Goal: Task Accomplishment & Management: Complete application form

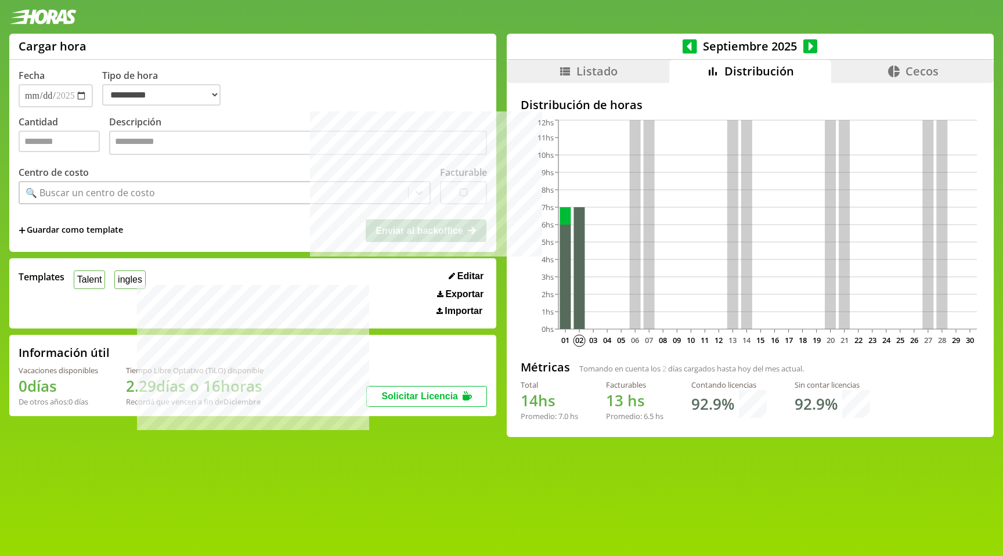
select select "**********"
click at [681, 44] on div "Septiembre 2025" at bounding box center [750, 47] width 487 height 26
click at [694, 45] on icon at bounding box center [690, 46] width 15 height 15
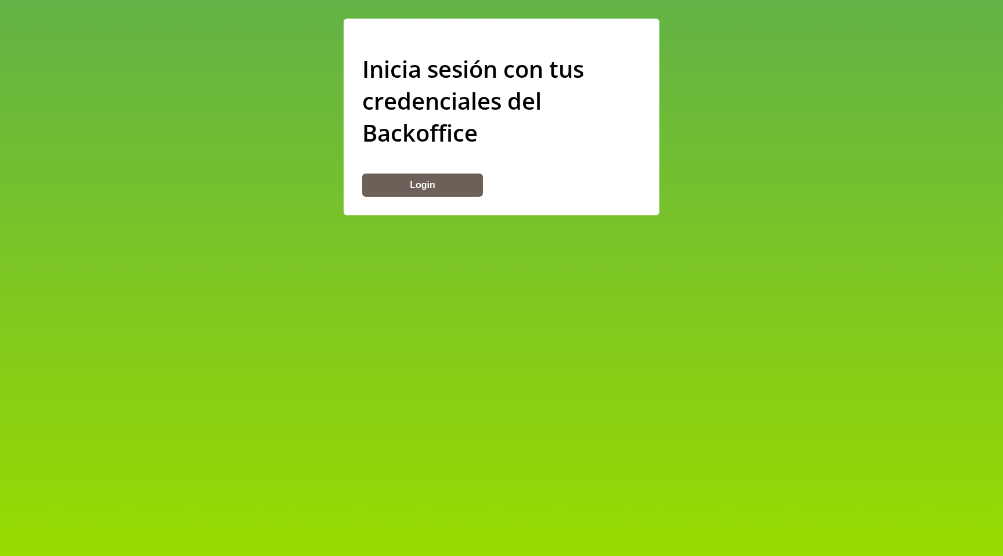
click at [414, 186] on button "Login" at bounding box center [422, 185] width 121 height 23
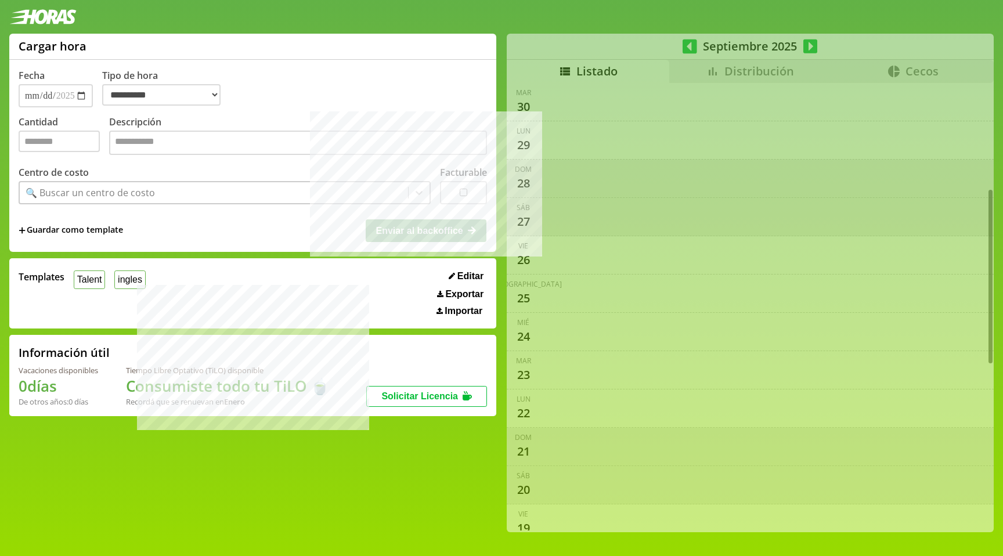
select select "**********"
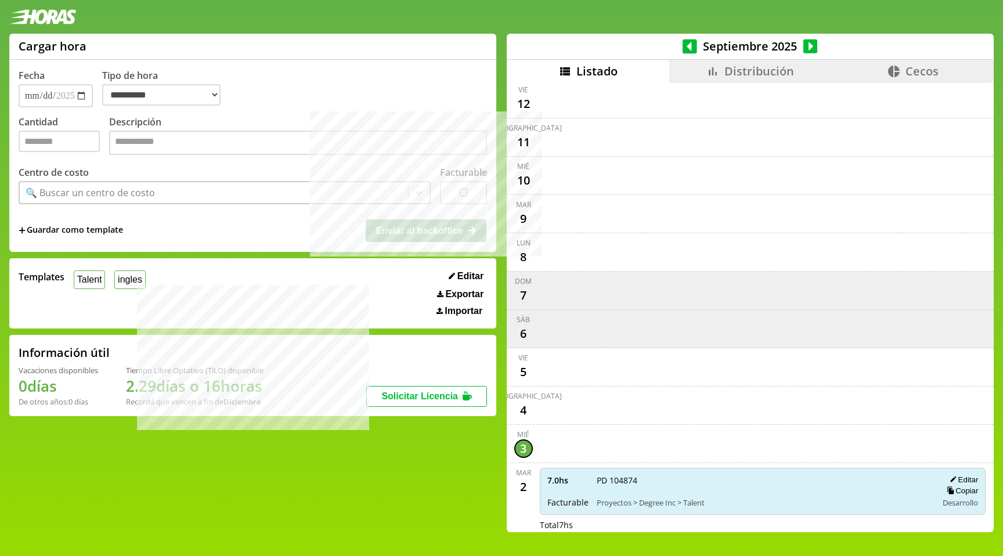
click at [688, 44] on icon at bounding box center [690, 46] width 15 height 15
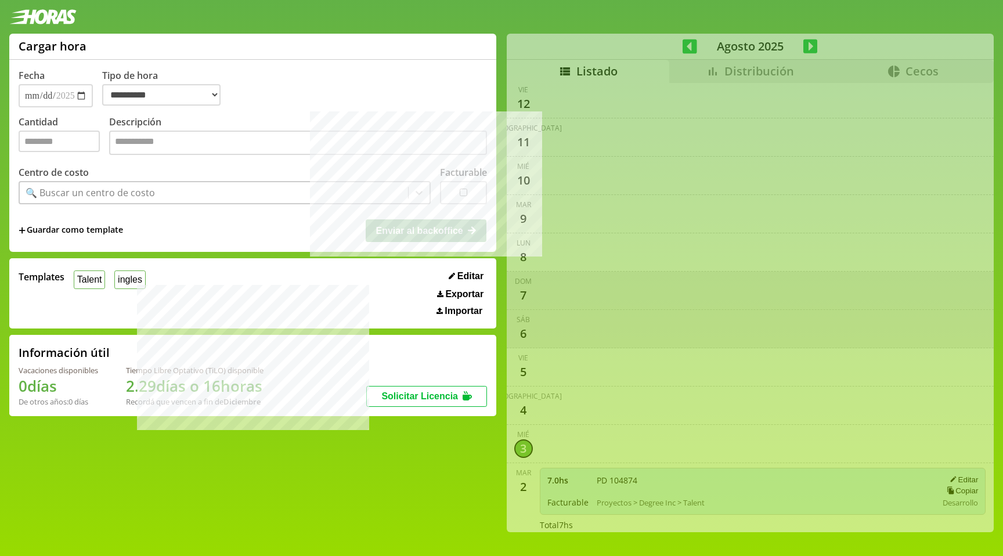
scroll to position [1897, 0]
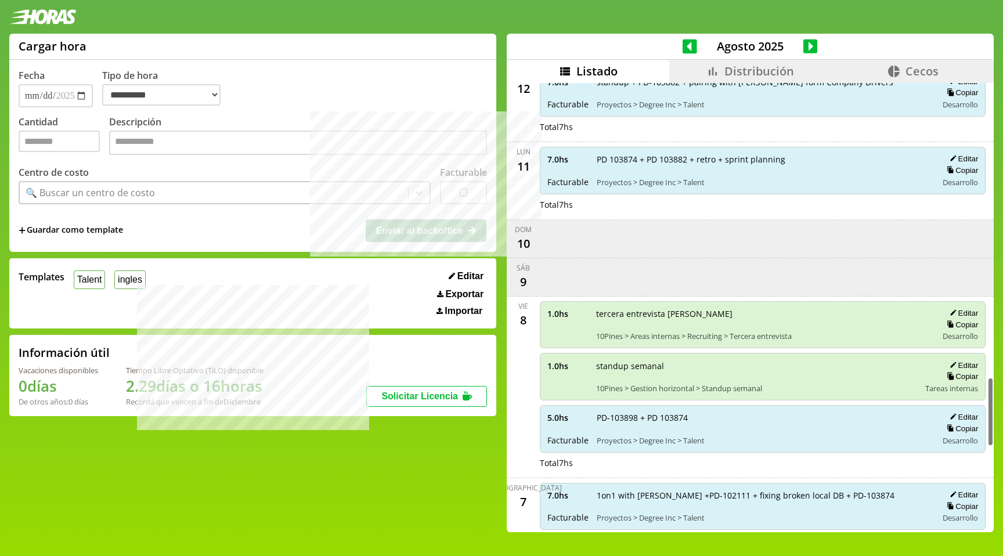
click at [727, 72] on span "Distribución" at bounding box center [759, 71] width 70 height 16
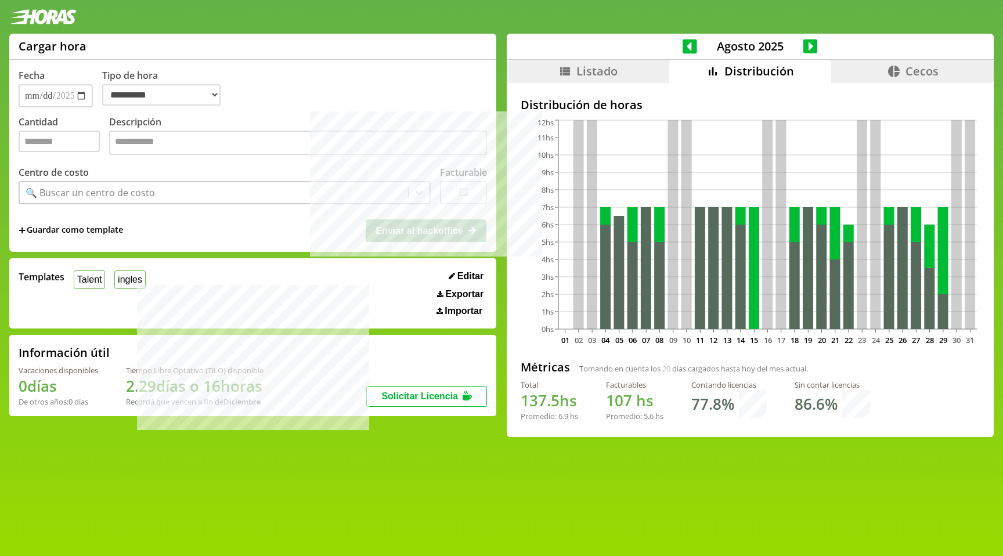
click at [689, 42] on icon at bounding box center [690, 46] width 15 height 15
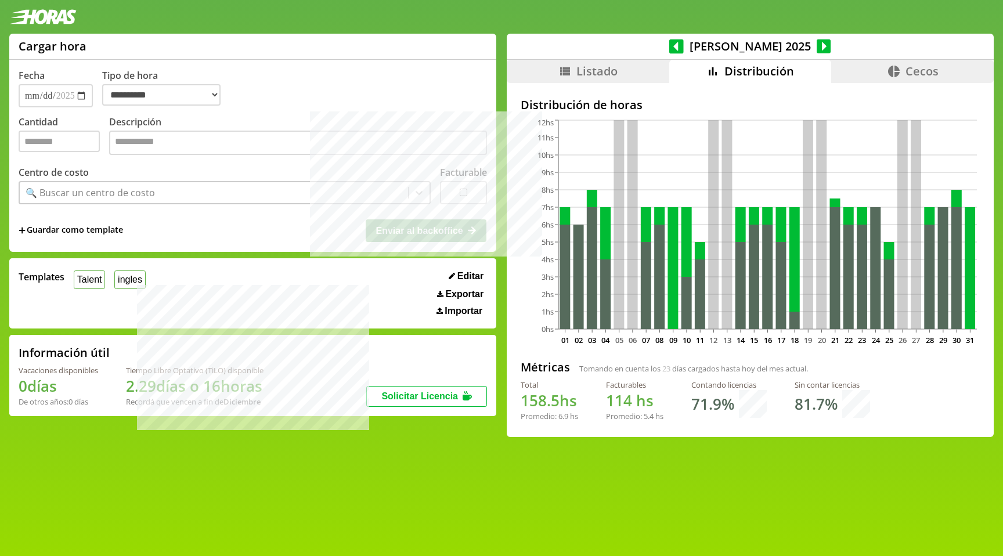
click at [817, 45] on icon at bounding box center [824, 46] width 15 height 16
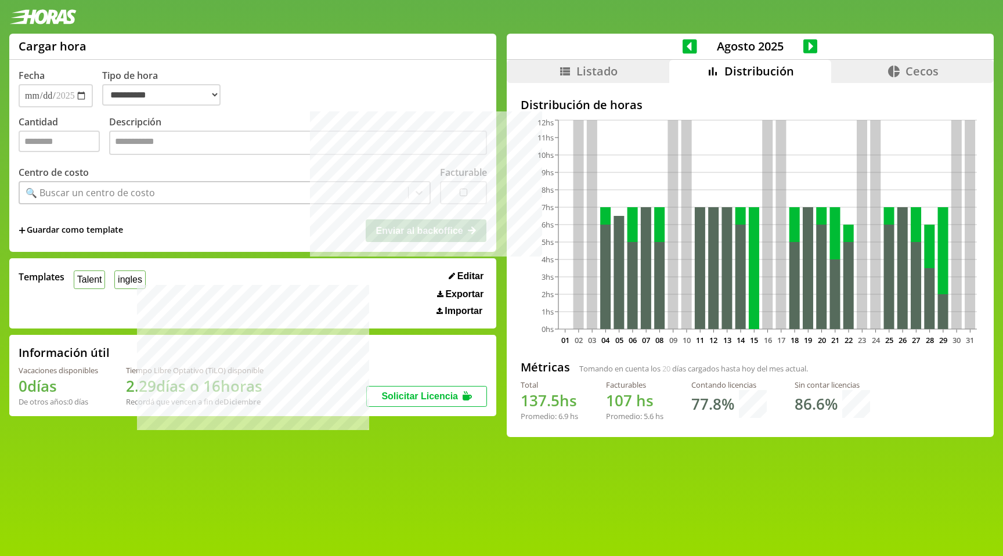
click at [698, 46] on span "Agosto 2025" at bounding box center [750, 46] width 106 height 16
click at [688, 45] on icon at bounding box center [690, 46] width 15 height 16
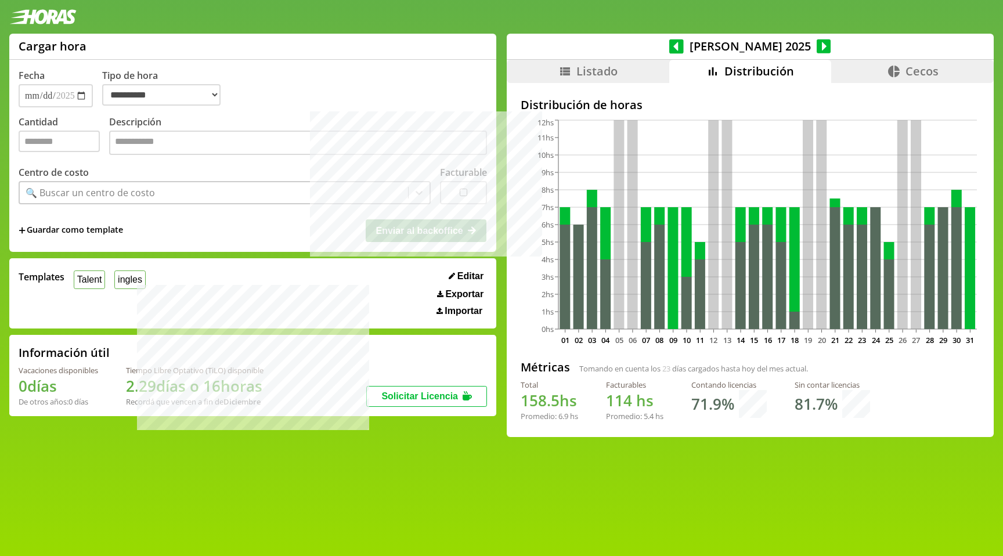
click at [817, 49] on icon at bounding box center [824, 46] width 15 height 15
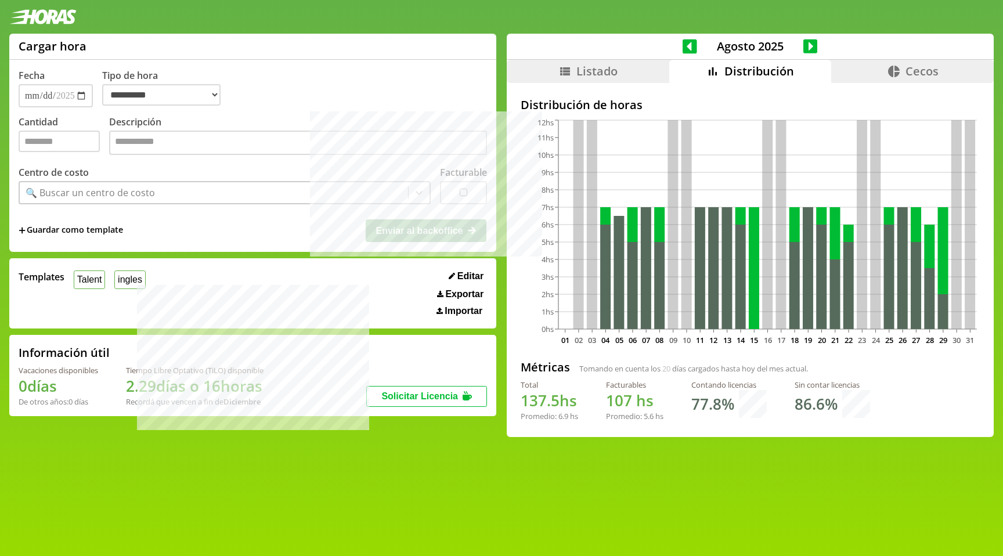
click at [687, 47] on icon at bounding box center [690, 46] width 15 height 15
